Goal: Task Accomplishment & Management: Manage account settings

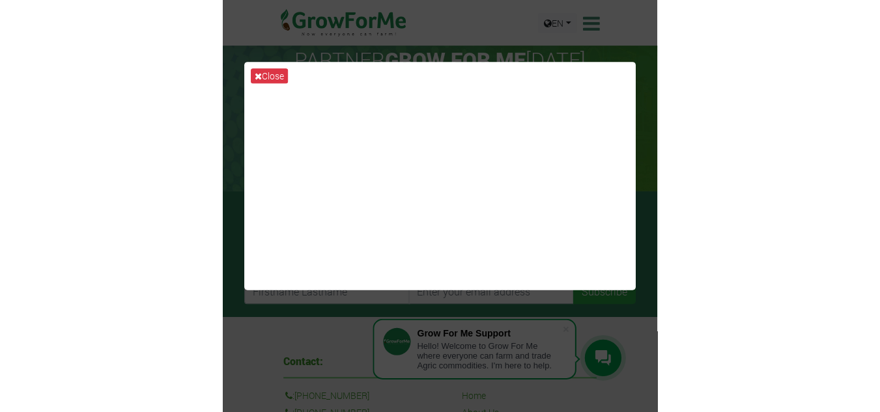
scroll to position [195, 0]
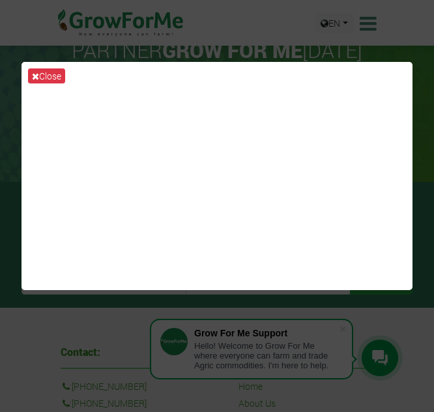
click at [49, 322] on div "Close" at bounding box center [217, 206] width 434 height 412
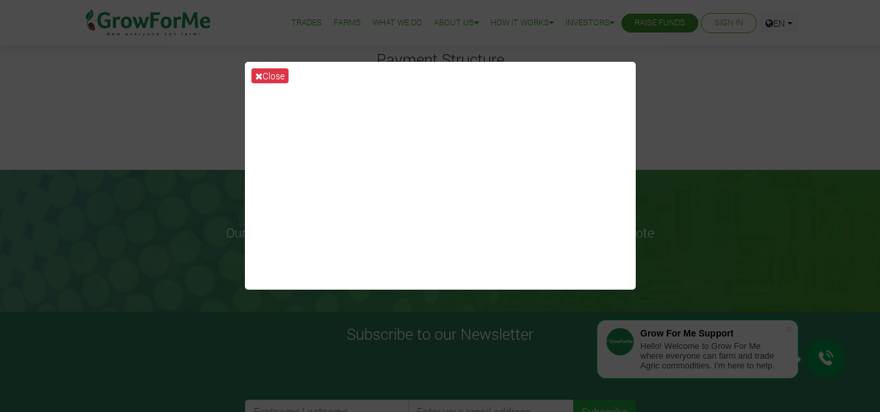
scroll to position [130, 0]
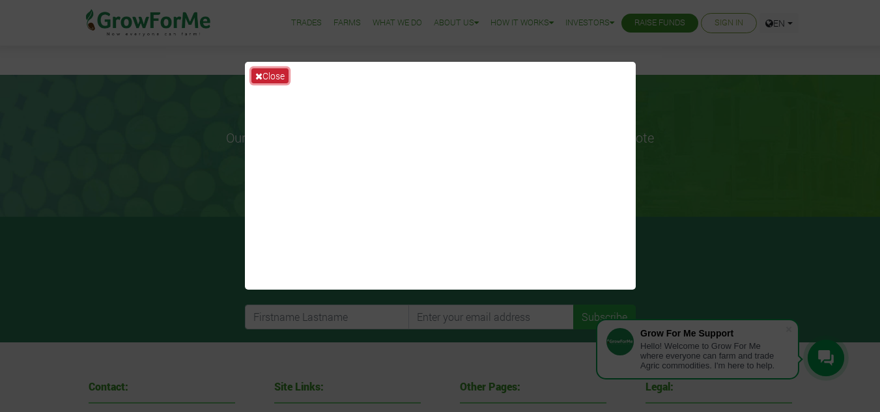
click at [261, 72] on icon at bounding box center [258, 76] width 7 height 9
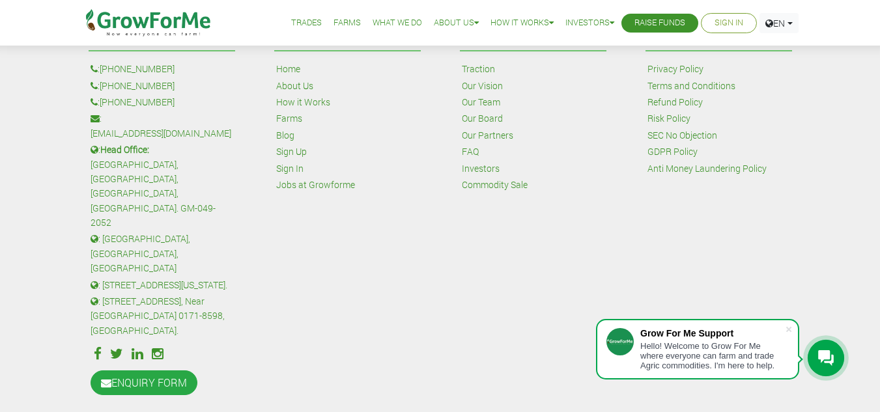
scroll to position [490, 0]
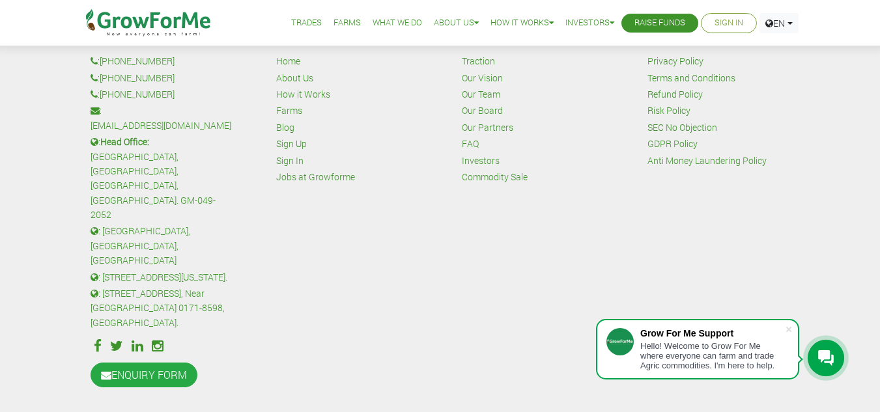
click at [433, 352] on div "Hello! Welcome to Grow For Me where everyone can farm and trade Agric commoditi…" at bounding box center [712, 355] width 145 height 29
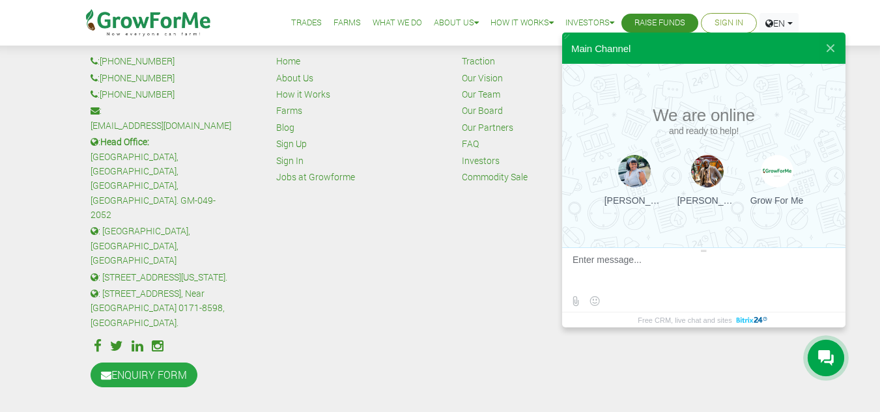
click at [433, 259] on textarea at bounding box center [701, 272] width 259 height 35
type textarea "Hi Team"
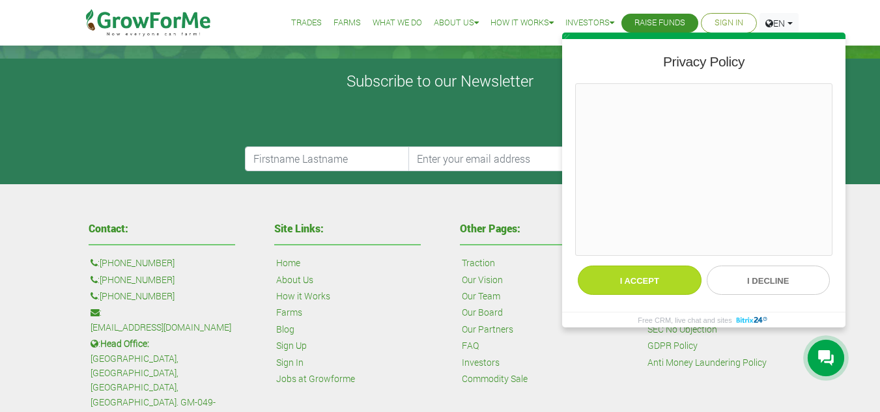
scroll to position [360, 0]
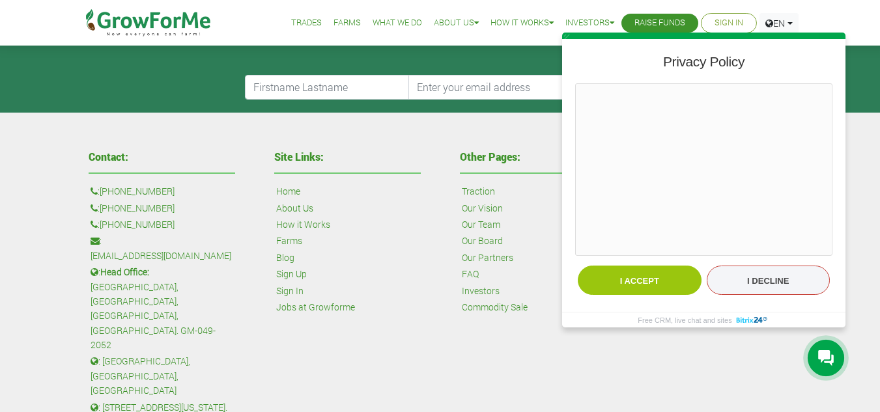
click at [433, 281] on button "I decline" at bounding box center [769, 280] width 124 height 29
type textarea "Hi Team"
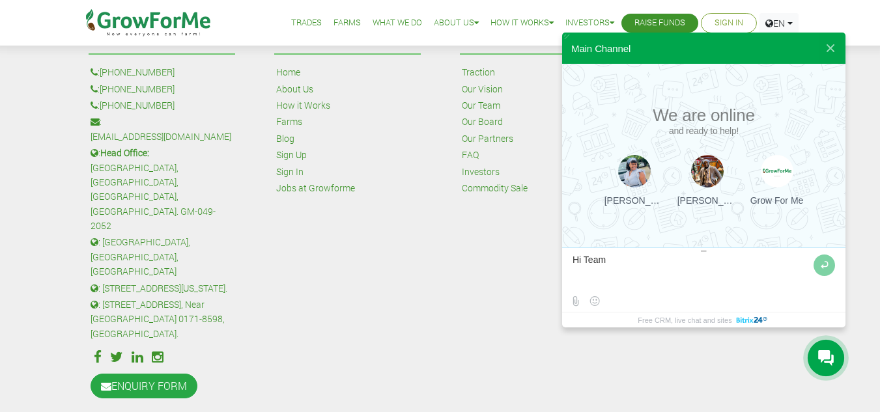
scroll to position [490, 0]
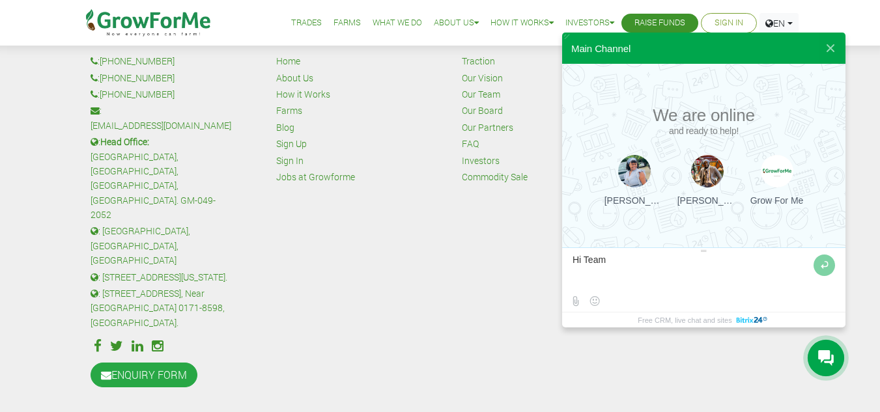
click at [433, 285] on textarea at bounding box center [691, 272] width 238 height 35
click at [433, 267] on button at bounding box center [823, 265] width 21 height 21
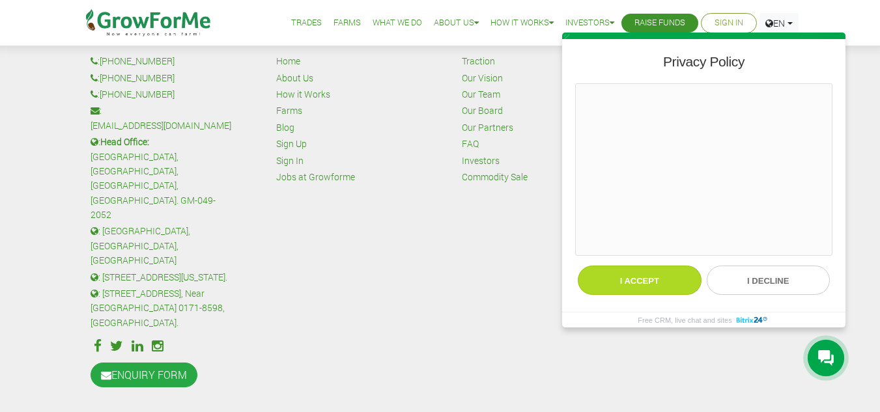
click at [433, 284] on button "I accept" at bounding box center [640, 280] width 124 height 29
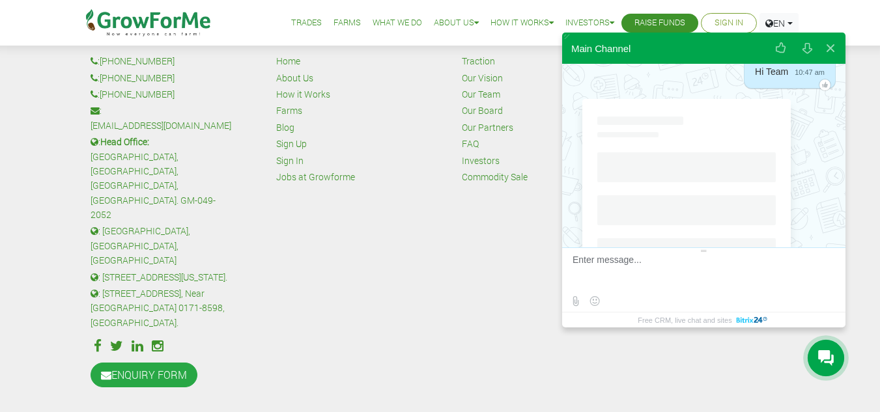
click at [433, 280] on textarea at bounding box center [701, 272] width 259 height 35
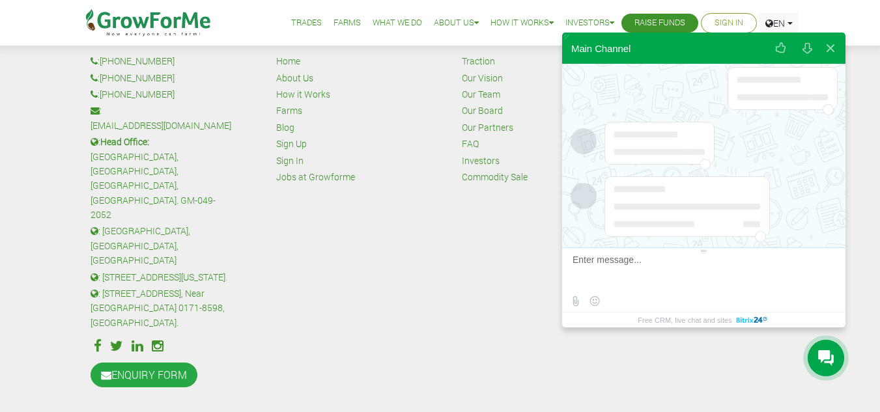
scroll to position [89, 0]
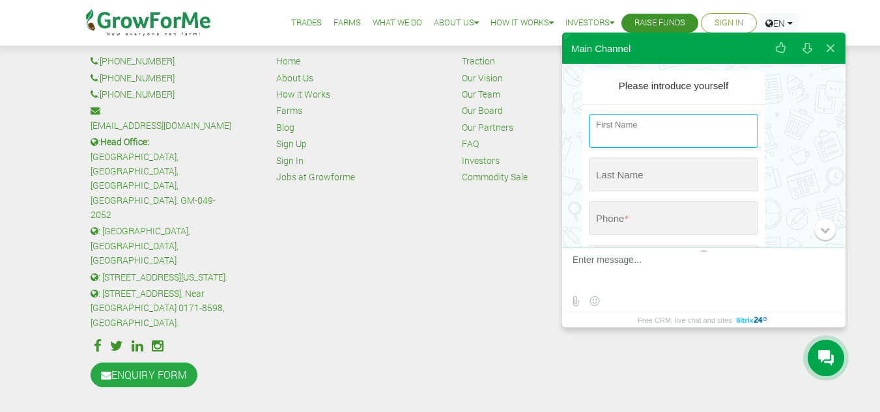
click at [433, 124] on input "string" at bounding box center [673, 131] width 169 height 34
type input "b"
type input "[PERSON_NAME]"
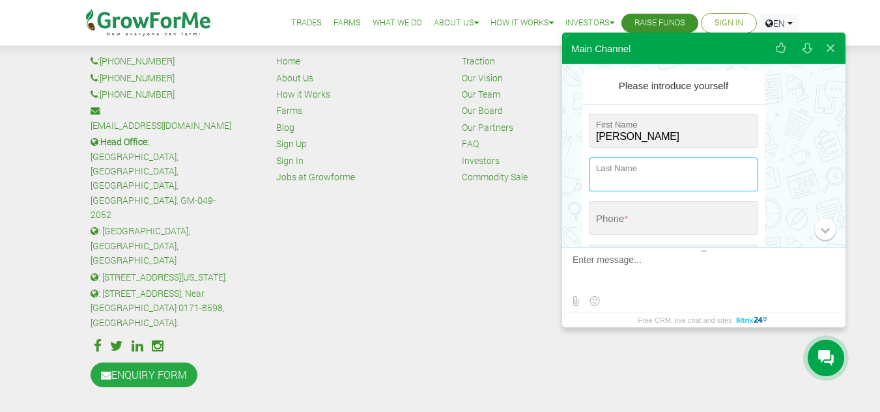
click at [433, 182] on input "string" at bounding box center [673, 175] width 169 height 34
type input "KAAKOYE"
click at [433, 292] on button "Send" at bounding box center [673, 309] width 169 height 34
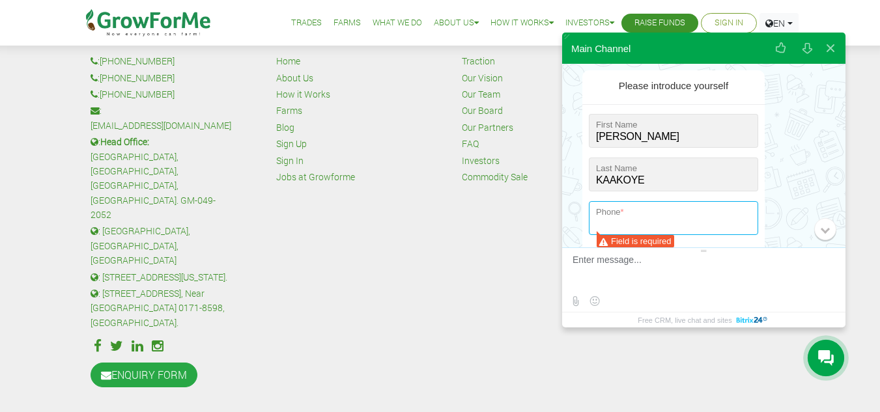
click at [433, 217] on input "tel" at bounding box center [673, 218] width 169 height 34
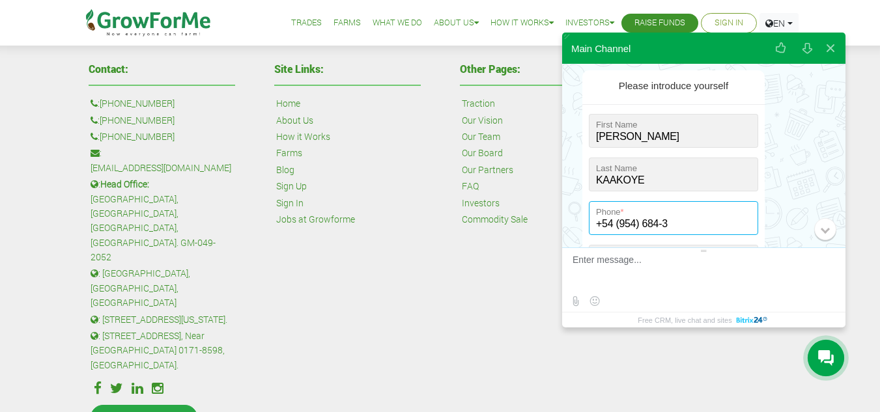
scroll to position [425, 0]
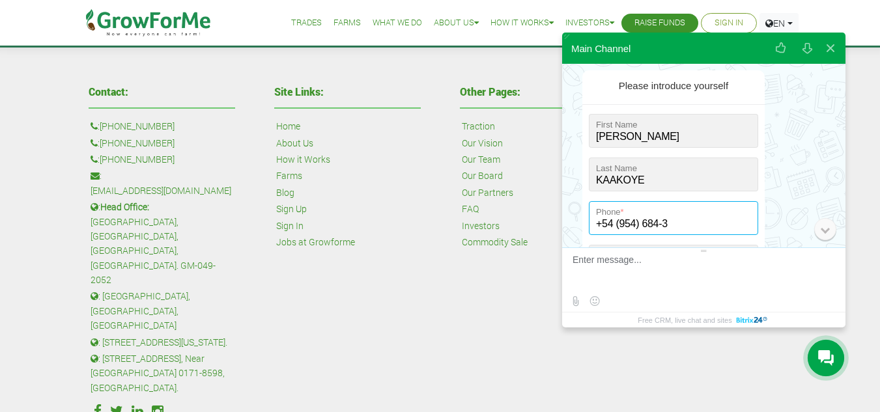
type input "+54 (954) 684-3"
click at [433, 238] on div "0" at bounding box center [825, 229] width 22 height 22
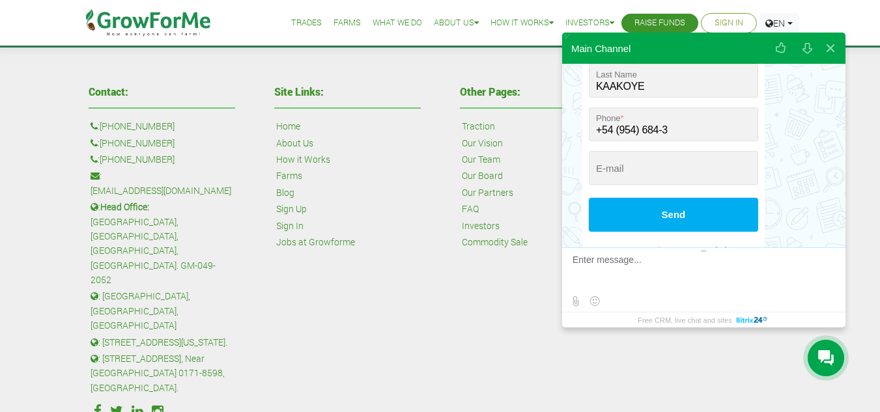
scroll to position [160, 0]
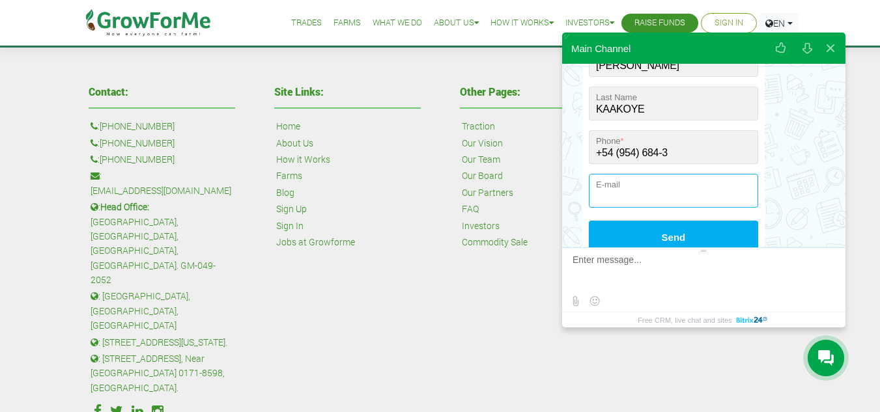
click at [433, 189] on input "email" at bounding box center [673, 191] width 169 height 34
type input "B"
type input "[EMAIL_ADDRESS][DOMAIN_NAME]"
click at [433, 221] on button "Send" at bounding box center [673, 238] width 169 height 34
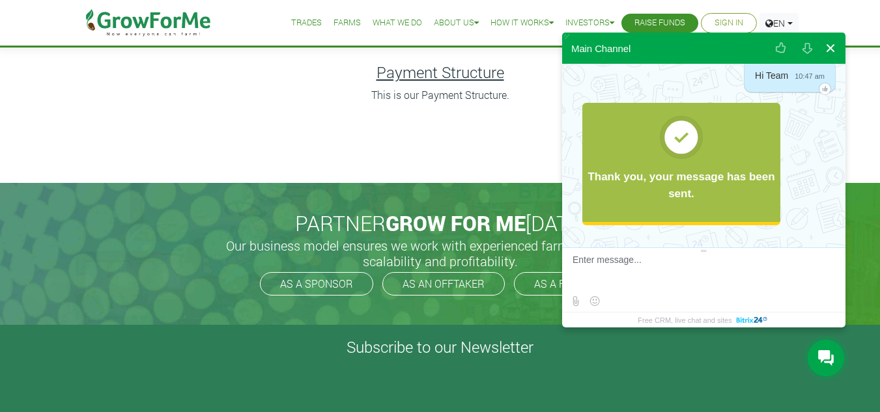
scroll to position [0, 0]
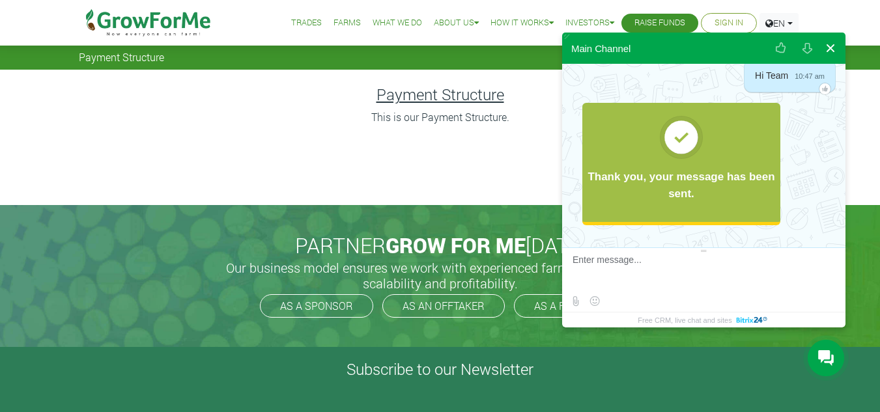
click at [433, 47] on button at bounding box center [830, 48] width 23 height 31
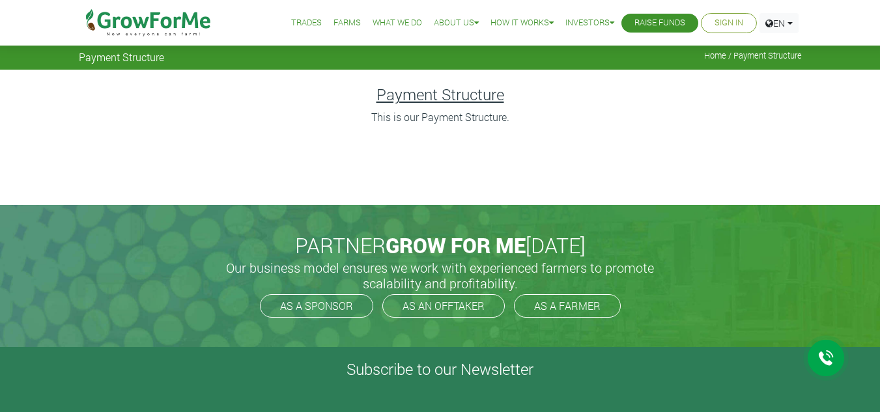
click at [433, 31] on li "Sign In" at bounding box center [729, 23] width 56 height 20
click at [433, 21] on link "Sign In" at bounding box center [728, 23] width 29 height 14
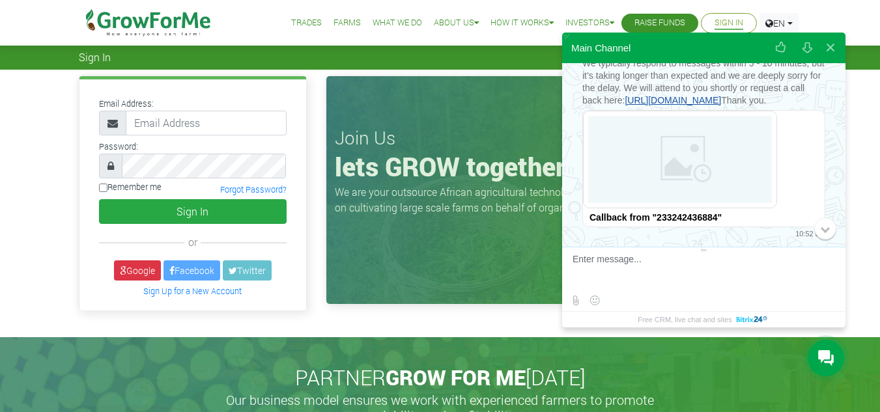
scroll to position [278, 0]
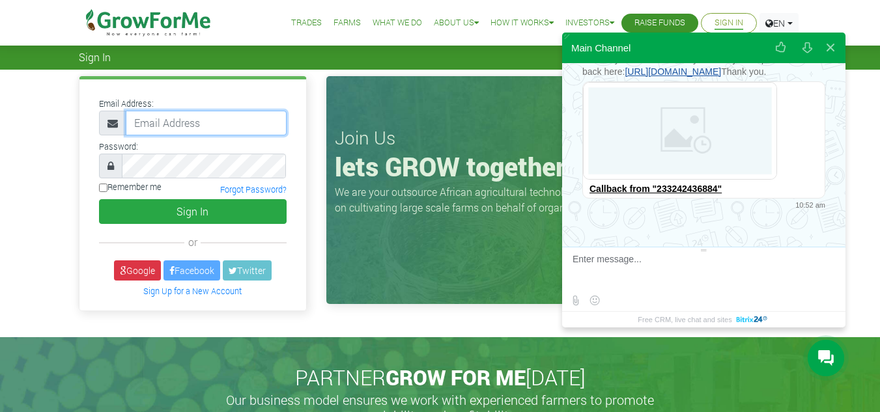
type input "[EMAIL_ADDRESS][DOMAIN_NAME]"
click at [712, 190] on div "Callback from "233242436884"" at bounding box center [704, 189] width 242 height 18
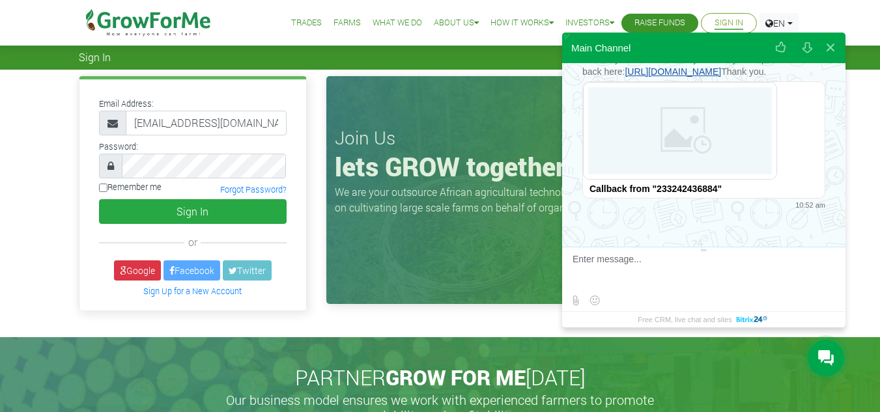
click at [110, 163] on icon at bounding box center [110, 166] width 7 height 10
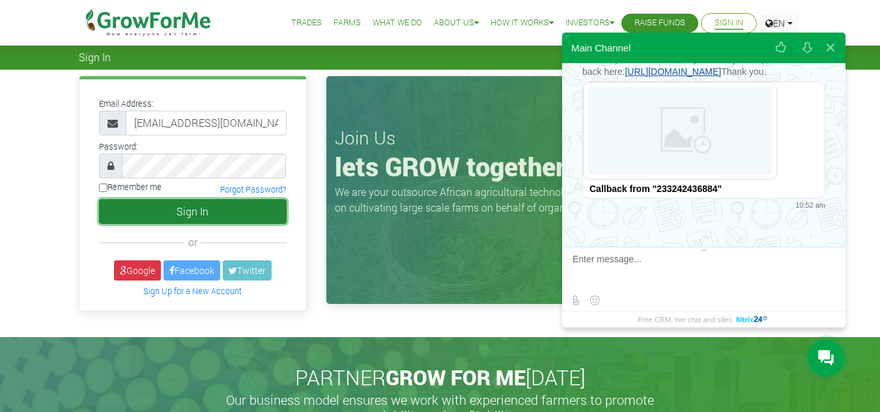
click at [178, 208] on button "Sign In" at bounding box center [193, 211] width 188 height 25
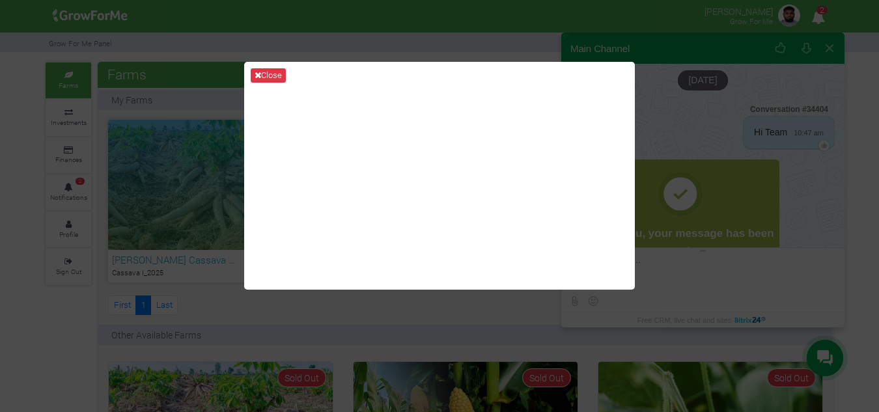
scroll to position [278, 0]
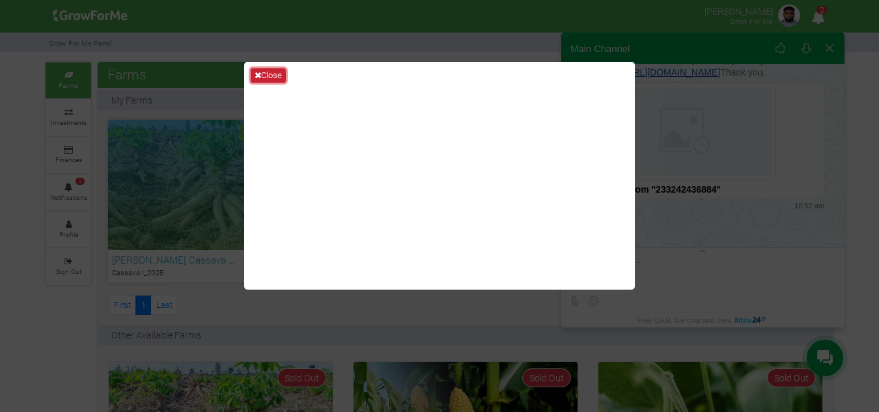
click at [275, 71] on button "Close" at bounding box center [268, 75] width 35 height 14
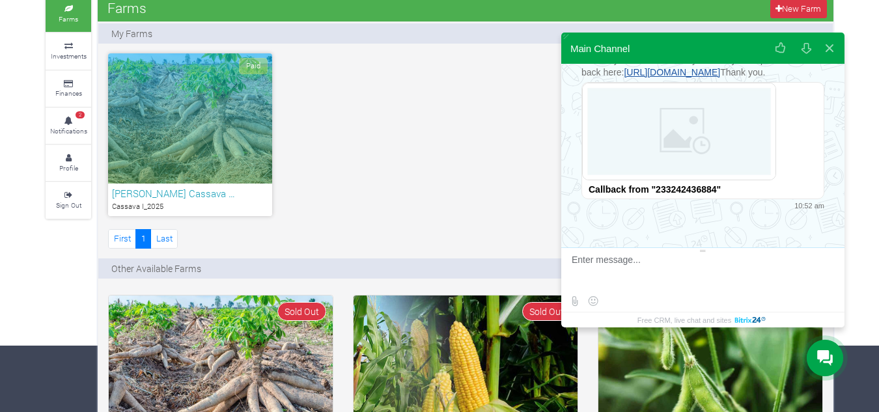
scroll to position [65, 0]
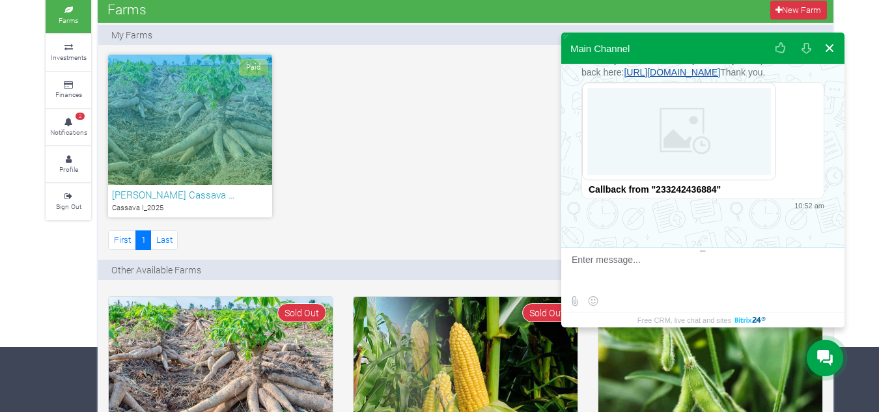
click at [832, 44] on button at bounding box center [829, 48] width 23 height 31
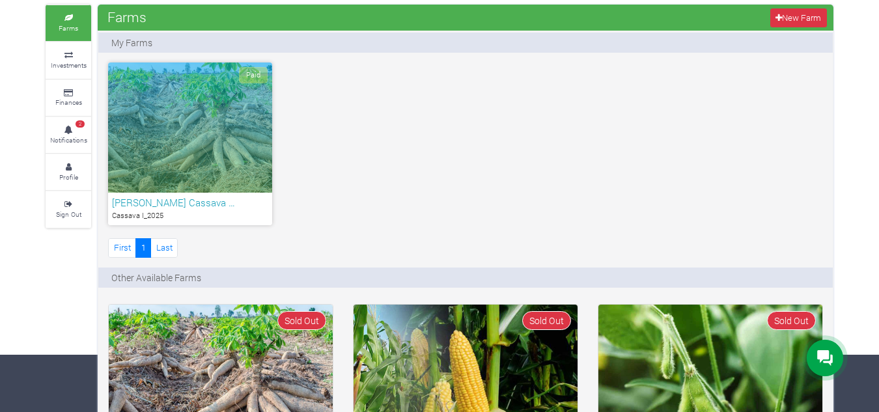
scroll to position [0, 0]
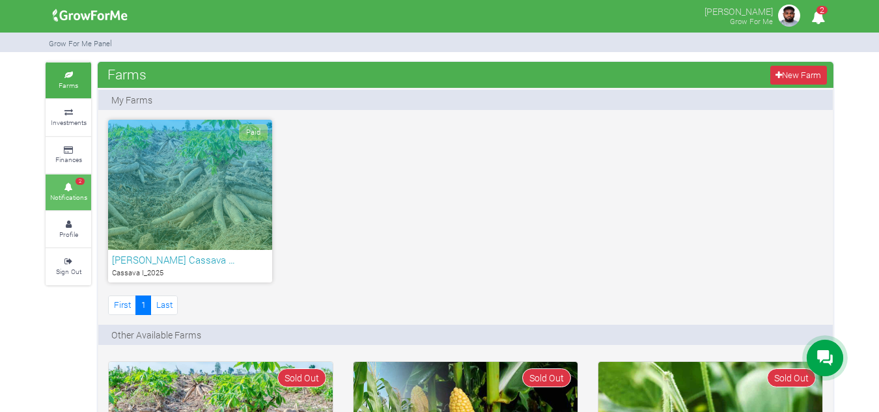
click at [84, 189] on icon at bounding box center [68, 187] width 39 height 7
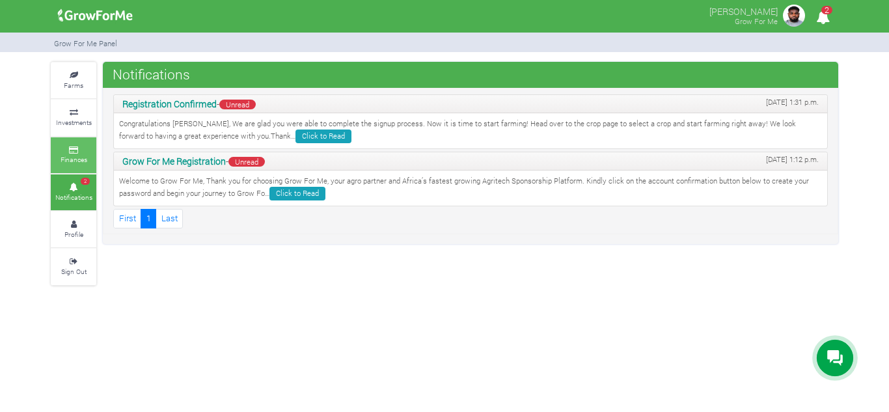
click at [78, 150] on icon at bounding box center [73, 150] width 39 height 7
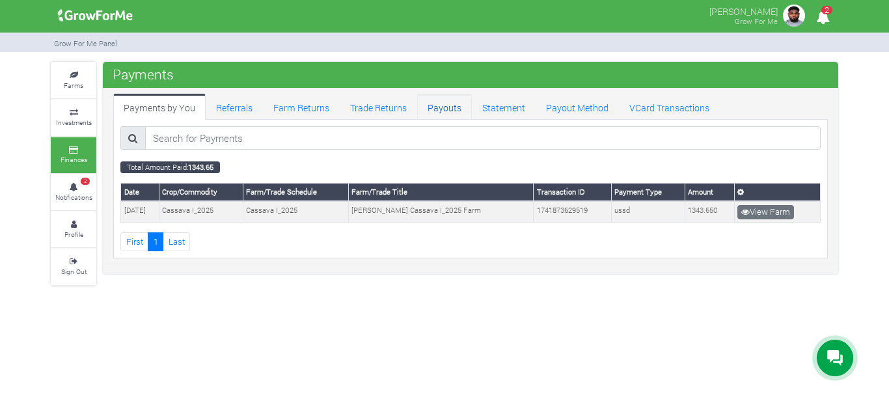
click at [442, 112] on link "Payouts" at bounding box center [444, 107] width 55 height 26
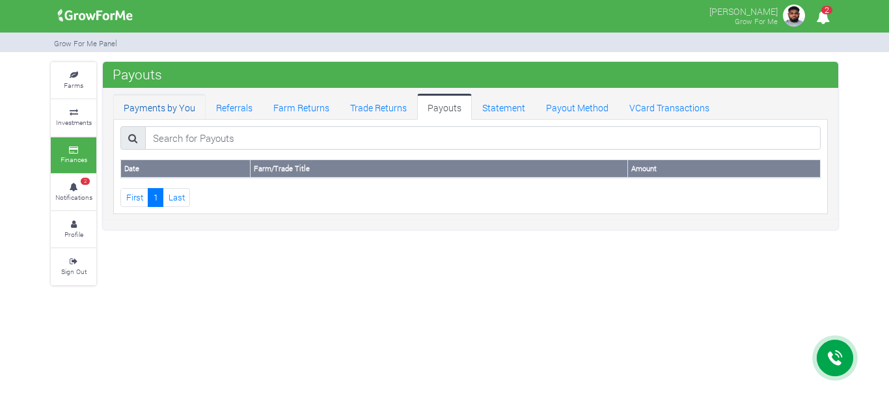
click at [177, 108] on link "Payments by You" at bounding box center [159, 107] width 92 height 26
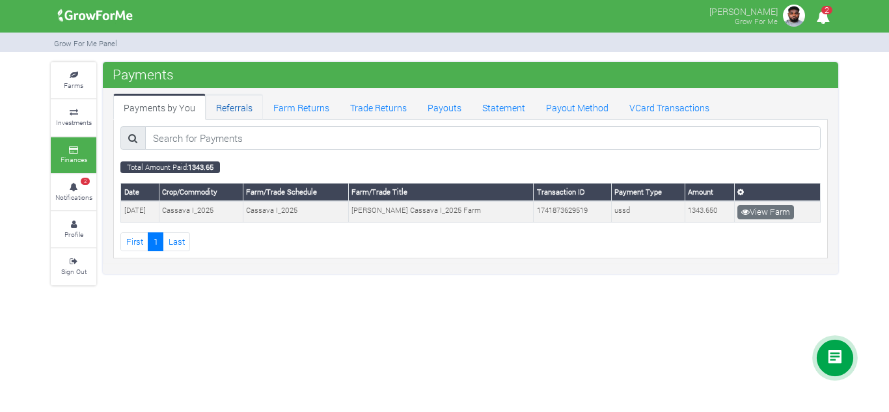
click at [234, 111] on link "Referrals" at bounding box center [234, 107] width 57 height 26
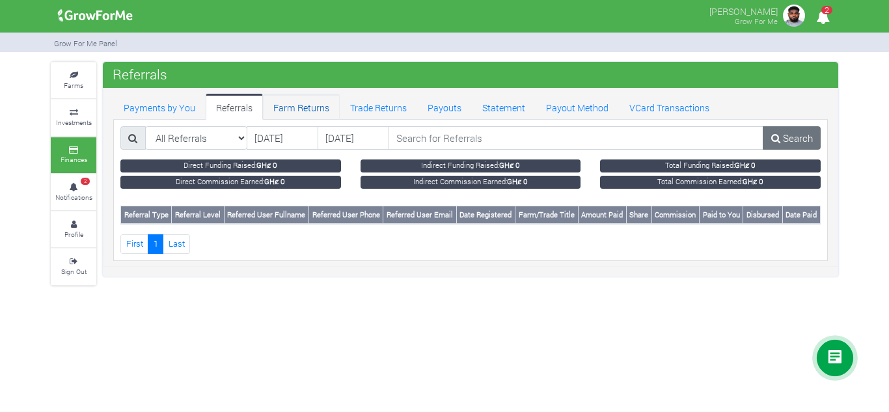
click at [294, 110] on link "Farm Returns" at bounding box center [301, 107] width 77 height 26
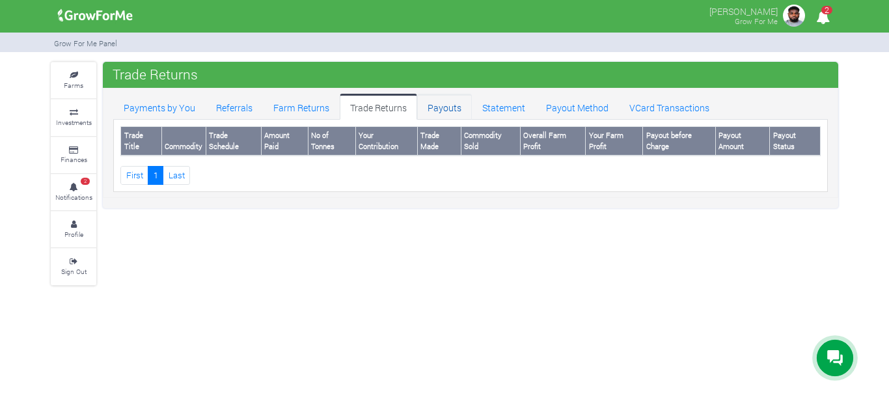
click at [440, 108] on link "Payouts" at bounding box center [444, 107] width 55 height 26
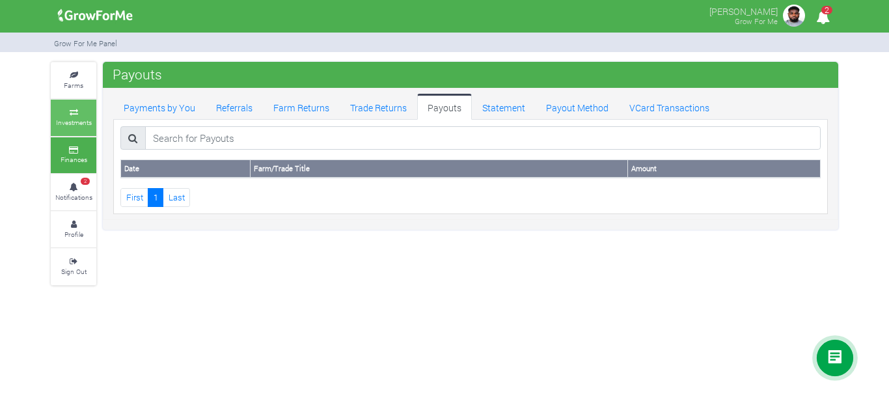
click at [91, 113] on icon at bounding box center [73, 112] width 39 height 7
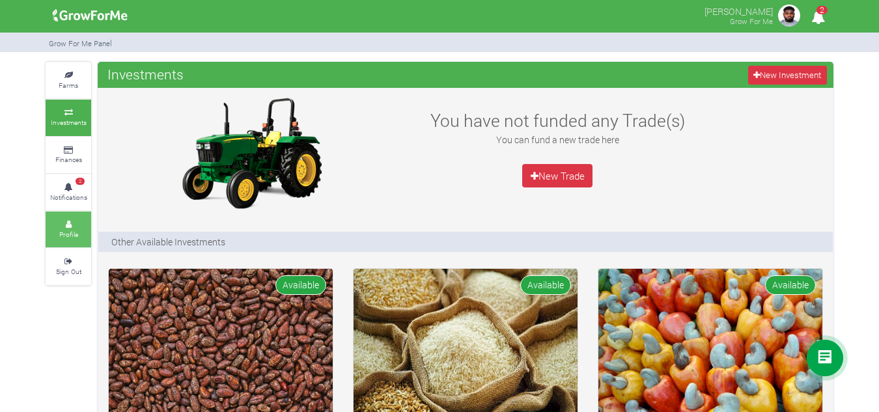
click at [74, 234] on small "Profile" at bounding box center [68, 234] width 19 height 9
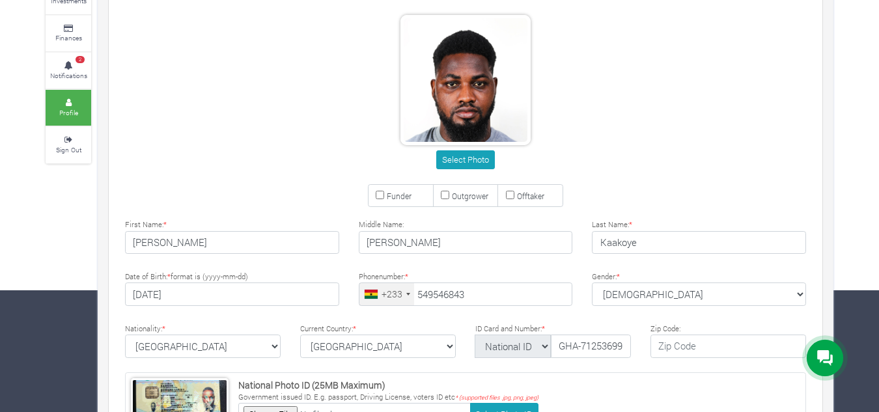
scroll to position [195, 0]
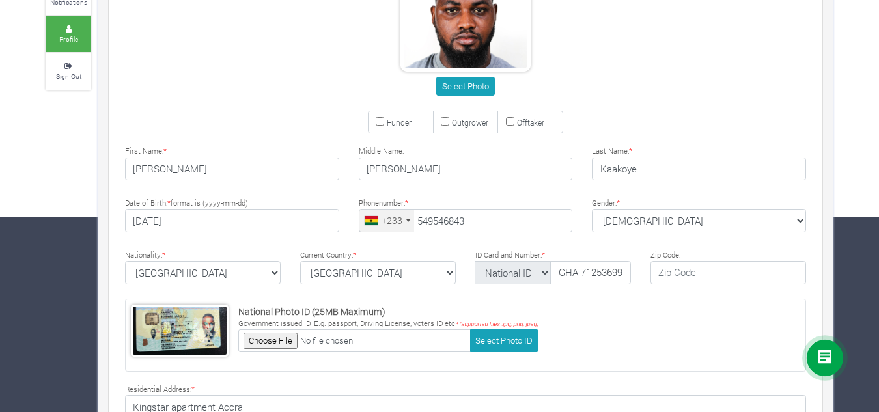
type input "54 954 6843"
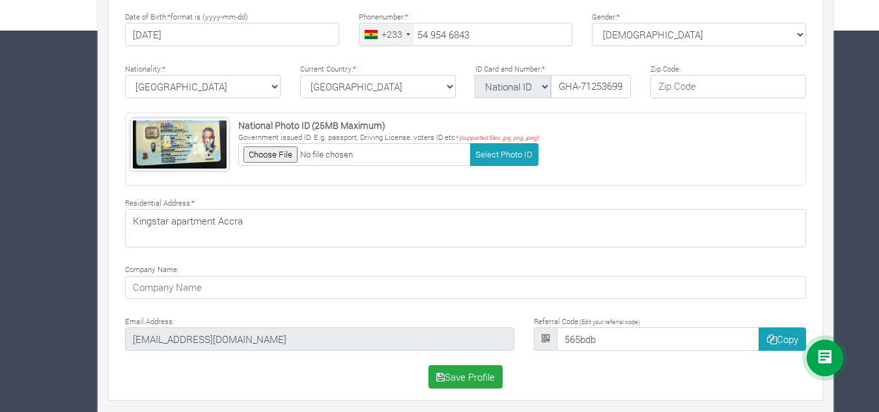
scroll to position [386, 0]
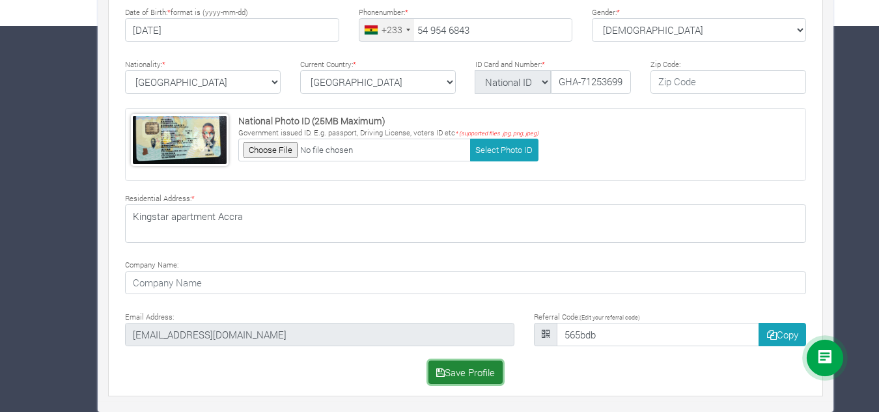
click at [472, 377] on button "Save Profile" at bounding box center [465, 372] width 75 height 23
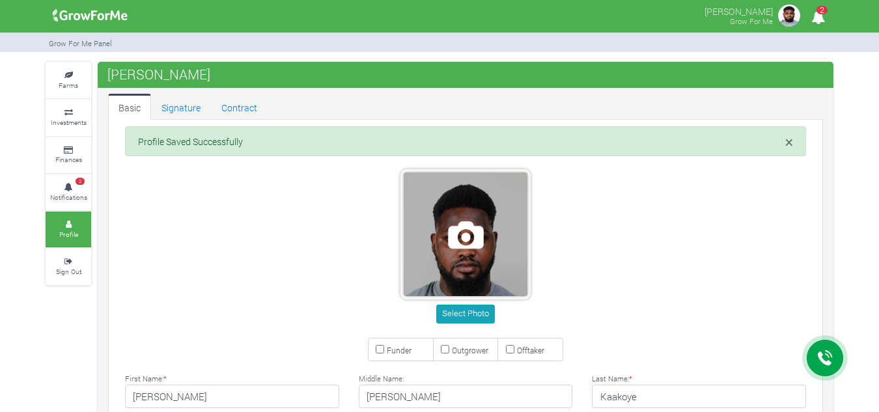
type input "54 954 6843"
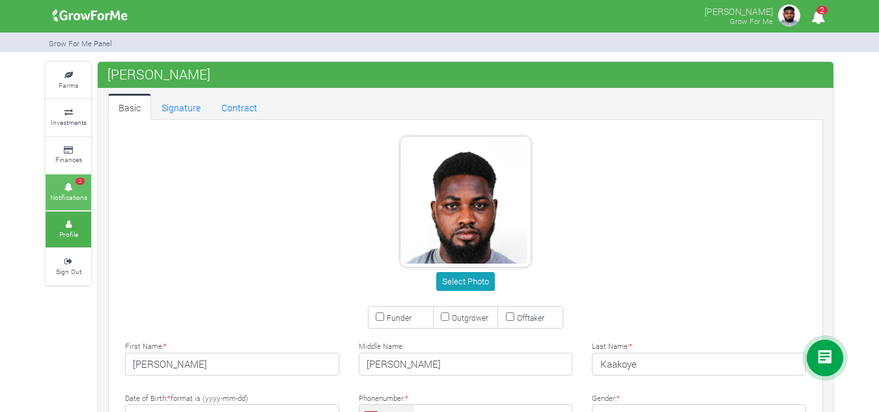
click at [68, 184] on icon at bounding box center [68, 187] width 39 height 7
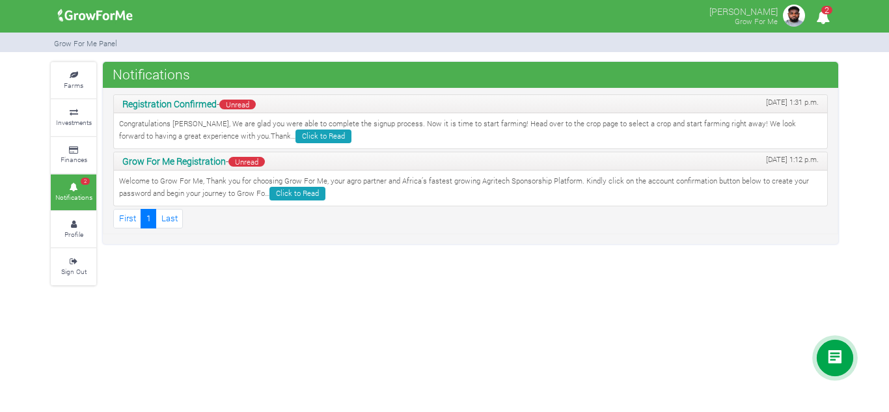
click at [239, 104] on span "Unread" at bounding box center [237, 105] width 36 height 10
click at [249, 128] on p "Congratulations [PERSON_NAME], We are glad you were able to complete the signup…" at bounding box center [470, 131] width 703 height 25
click at [296, 135] on link "Click to Read" at bounding box center [324, 137] width 56 height 14
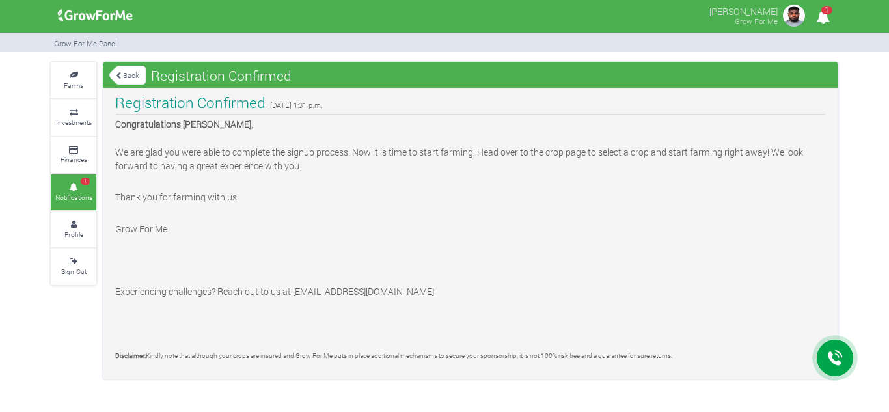
click at [116, 79] on icon at bounding box center [118, 75] width 5 height 7
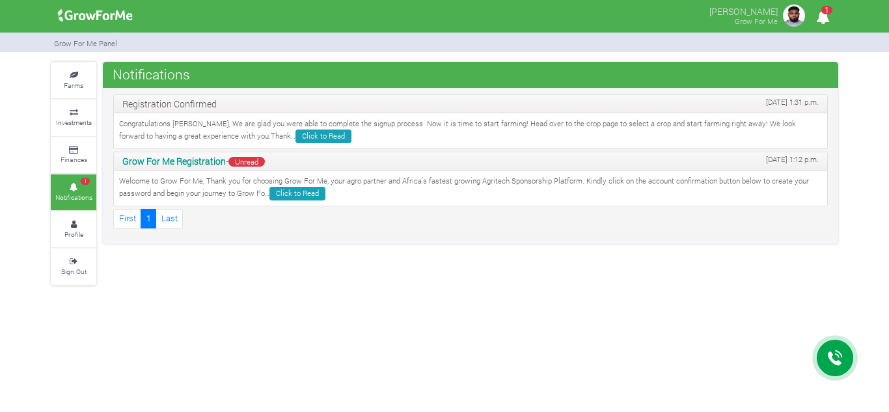
click at [822, 16] on icon "1" at bounding box center [823, 17] width 25 height 29
click at [826, 14] on span "1" at bounding box center [827, 10] width 11 height 8
click at [256, 163] on span "Unread" at bounding box center [247, 162] width 36 height 10
click at [292, 188] on link "Click to Read" at bounding box center [298, 194] width 56 height 14
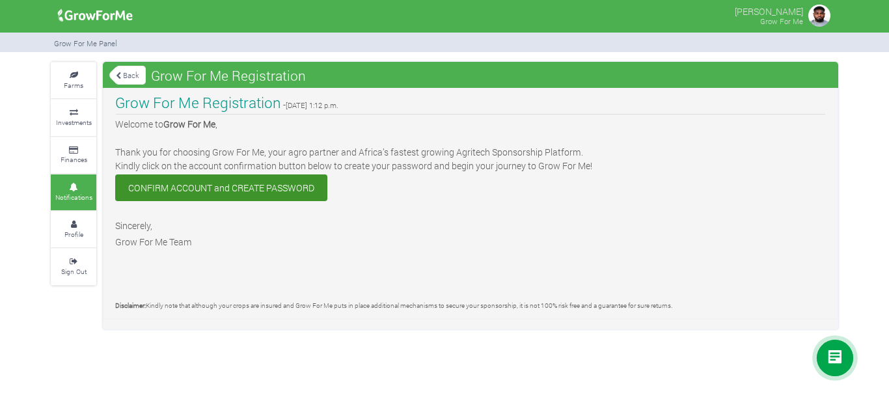
click at [268, 194] on link "CONFIRM ACCOUNT and CREATE PASSWORD" at bounding box center [221, 188] width 212 height 27
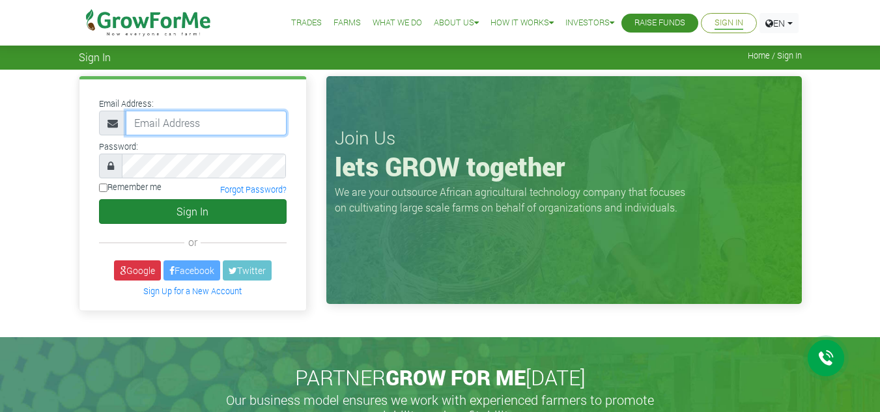
type input "[EMAIL_ADDRESS][DOMAIN_NAME]"
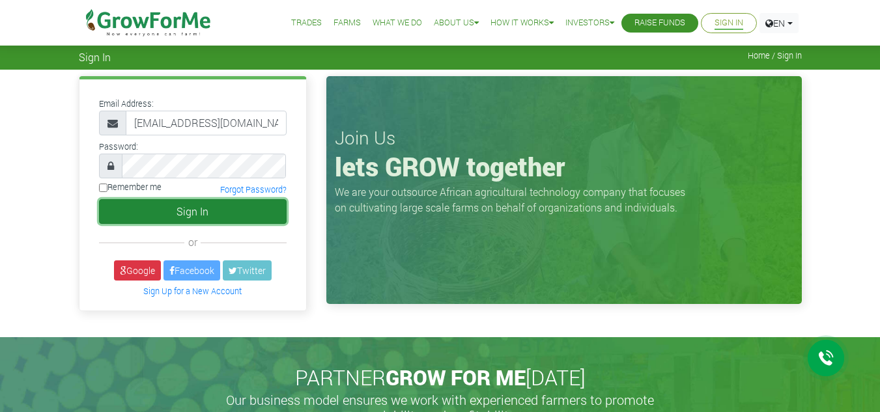
click at [143, 207] on button "Sign In" at bounding box center [193, 211] width 188 height 25
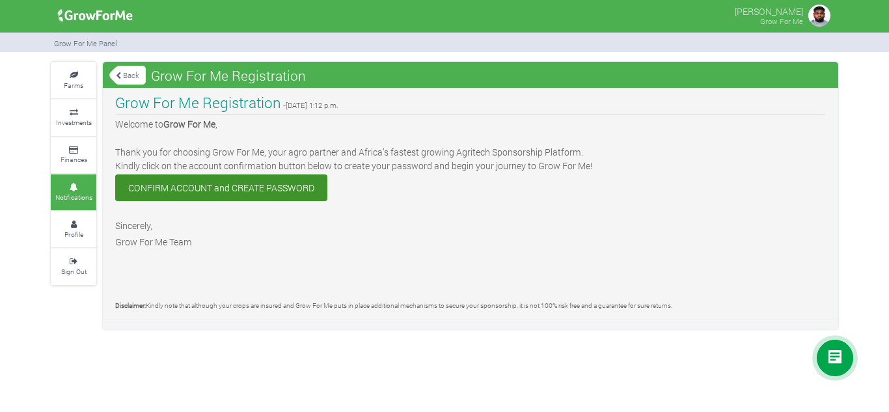
click at [115, 72] on link "Back" at bounding box center [127, 74] width 36 height 21
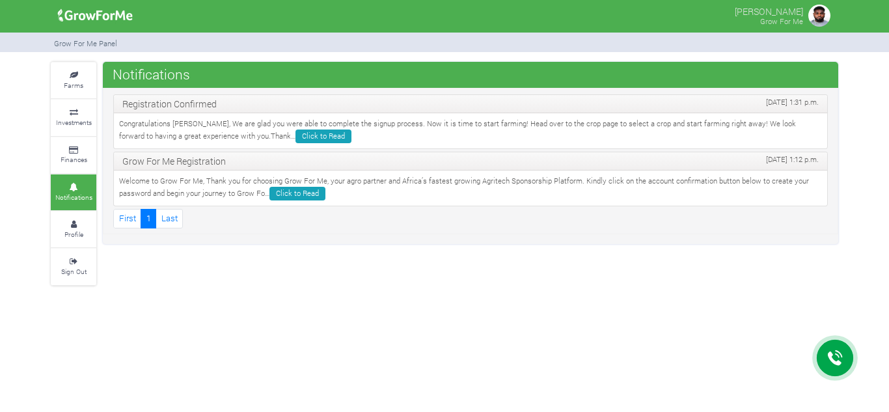
click at [835, 360] on icon at bounding box center [836, 358] width 16 height 16
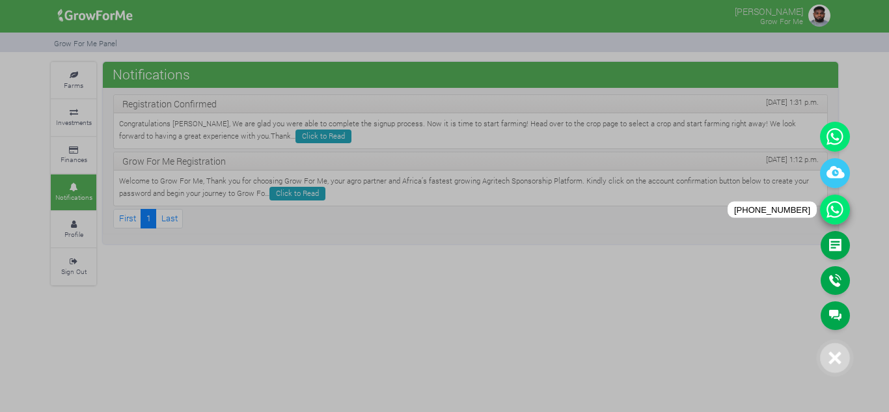
click at [837, 210] on icon at bounding box center [835, 210] width 30 height 30
drag, startPoint x: 839, startPoint y: 226, endPoint x: 835, endPoint y: 220, distance: 7.0
click at [839, 225] on div "Main Channel Callback Feedback Form [PHONE_NUMBER] Open Channel Contact us on W…" at bounding box center [838, 193] width 36 height 287
click at [833, 212] on icon at bounding box center [835, 210] width 30 height 30
click at [832, 283] on link "Callback" at bounding box center [835, 280] width 29 height 29
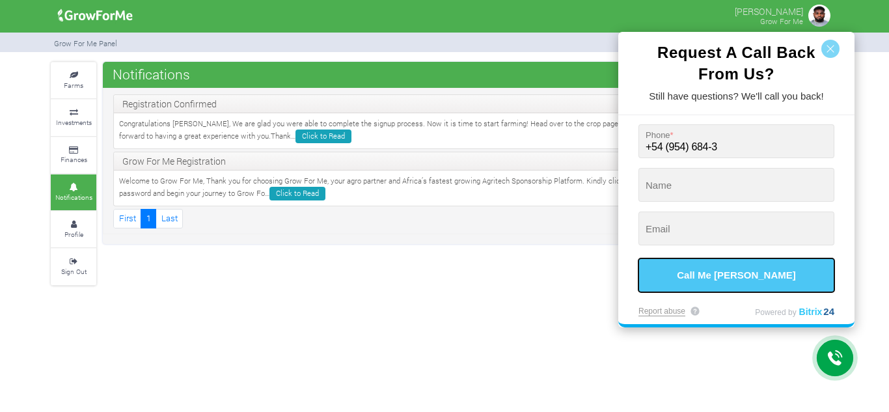
click at [786, 279] on button "Call Me [PERSON_NAME]" at bounding box center [737, 276] width 196 height 34
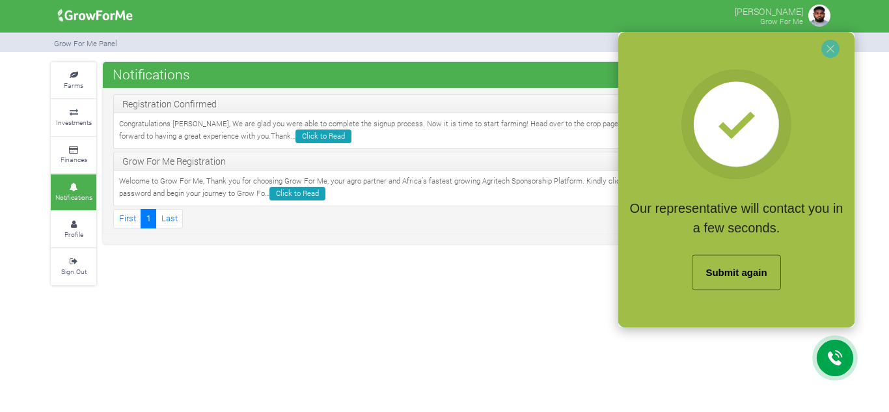
click at [565, 292] on div at bounding box center [444, 206] width 889 height 412
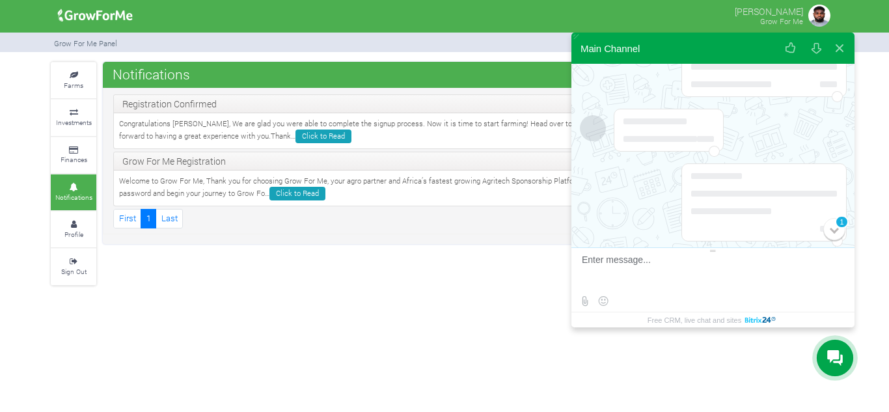
scroll to position [1434, 0]
